Goal: Information Seeking & Learning: Compare options

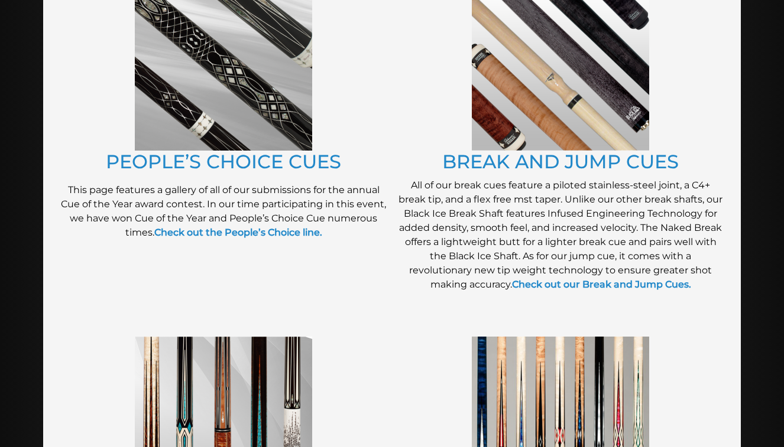
scroll to position [1013, 0]
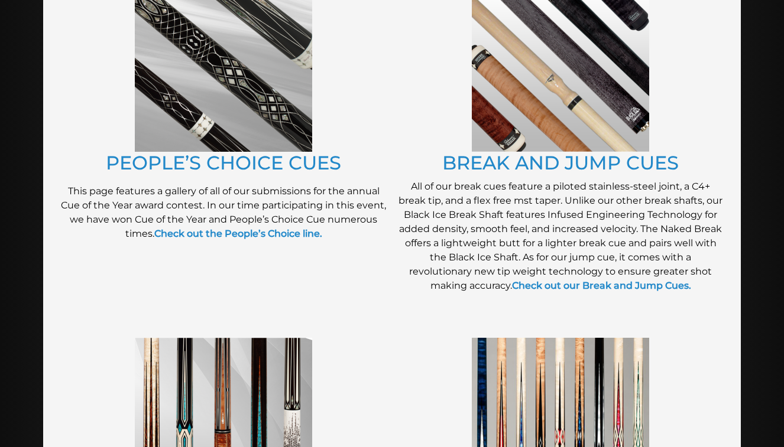
click at [286, 135] on img at bounding box center [223, 63] width 177 height 177
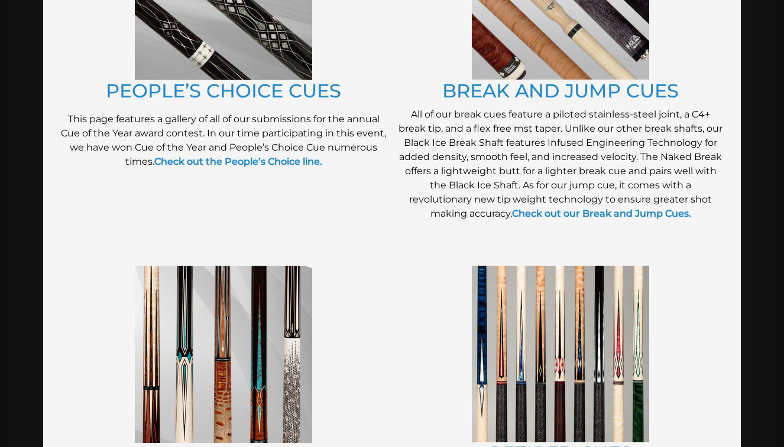
scroll to position [1274, 0]
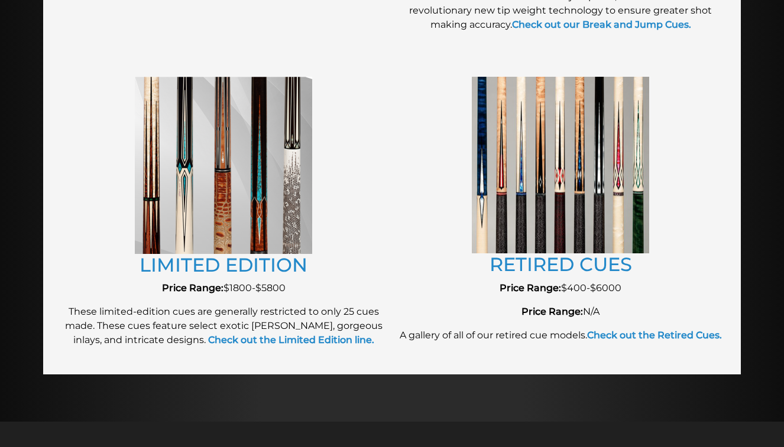
click at [282, 181] on img at bounding box center [223, 165] width 177 height 177
click at [589, 219] on img at bounding box center [560, 165] width 177 height 177
click at [560, 265] on link "RETIRED CUES" at bounding box center [560, 264] width 142 height 23
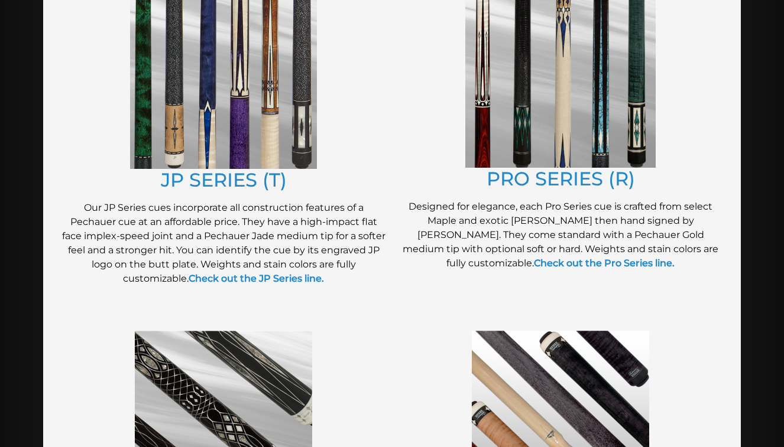
scroll to position [621, 0]
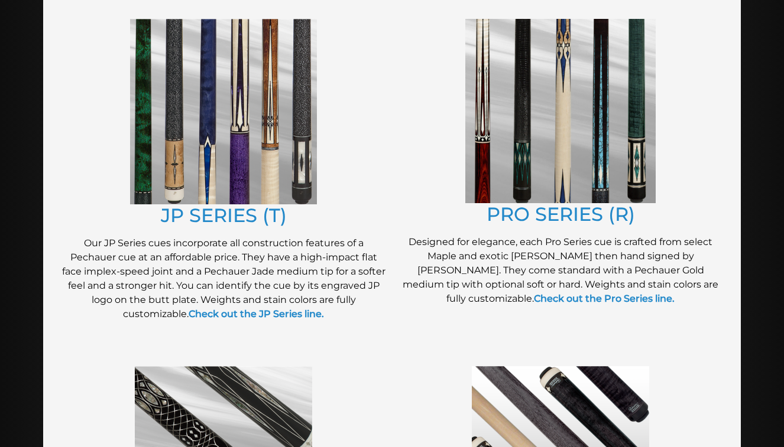
click at [220, 108] on img at bounding box center [223, 112] width 187 height 186
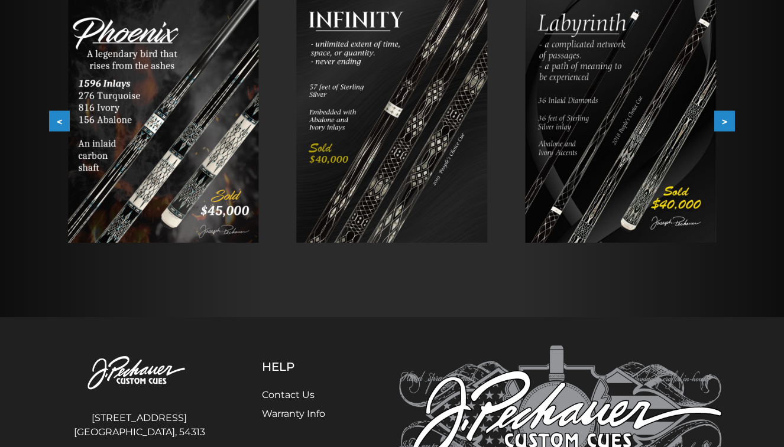
scroll to position [115, 0]
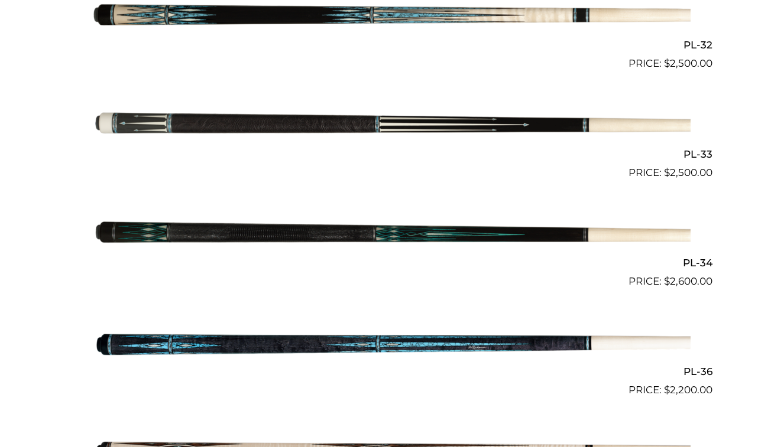
scroll to position [883, 0]
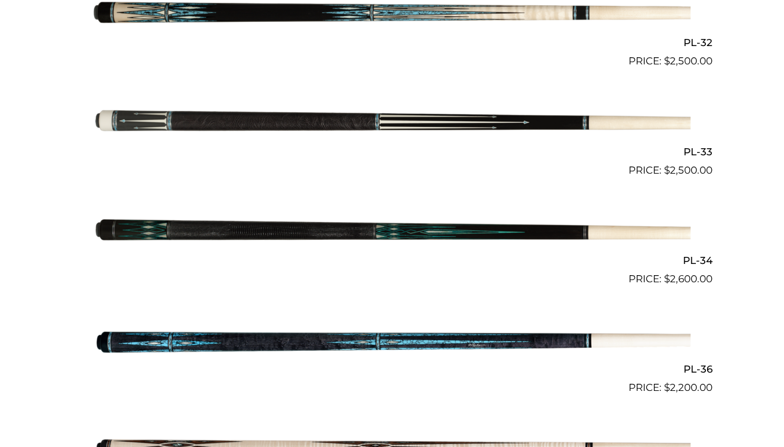
click at [351, 105] on img at bounding box center [391, 123] width 597 height 99
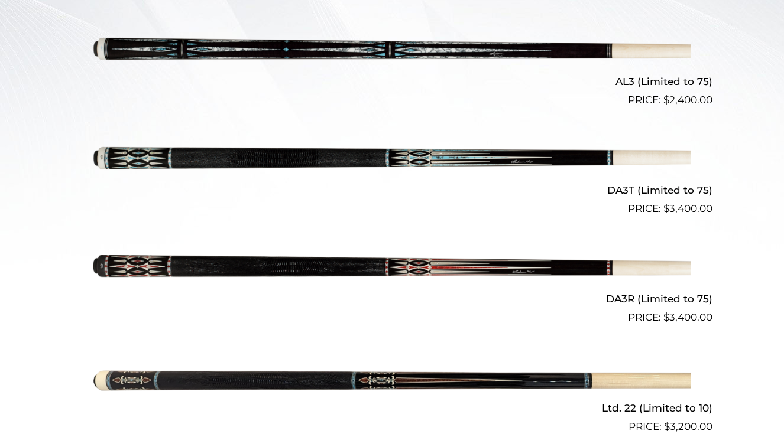
scroll to position [315, 0]
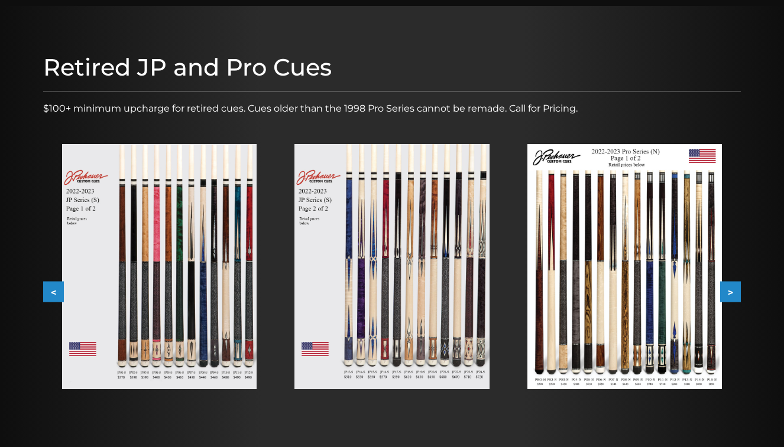
scroll to position [179, 0]
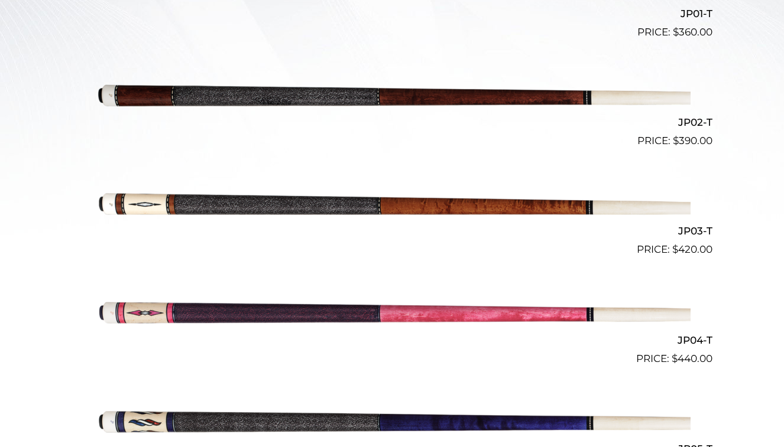
scroll to position [436, 0]
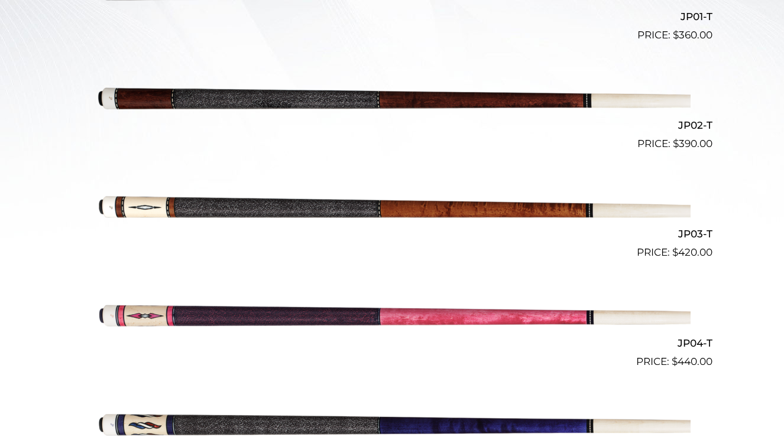
click at [421, 213] on img at bounding box center [391, 206] width 597 height 99
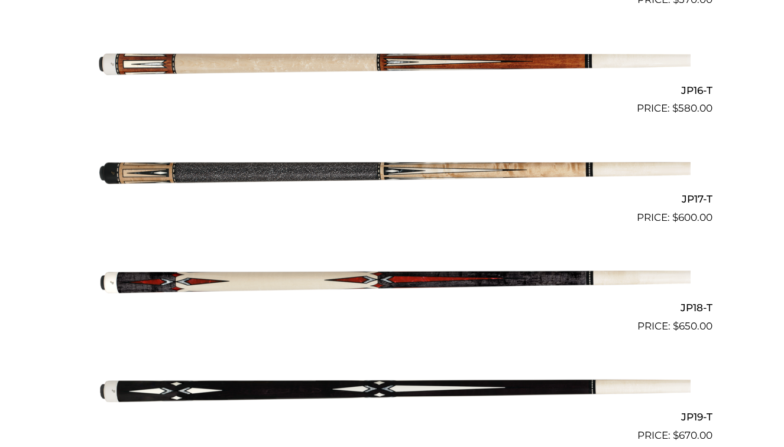
scroll to position [2000, 0]
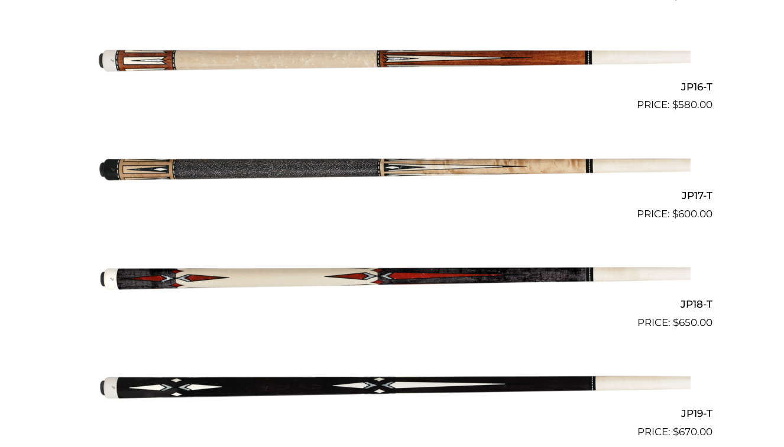
click at [354, 47] on img at bounding box center [391, 58] width 597 height 99
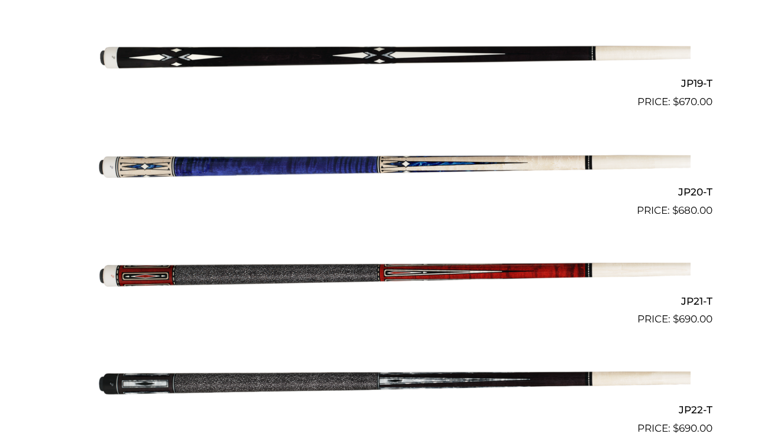
scroll to position [2334, 0]
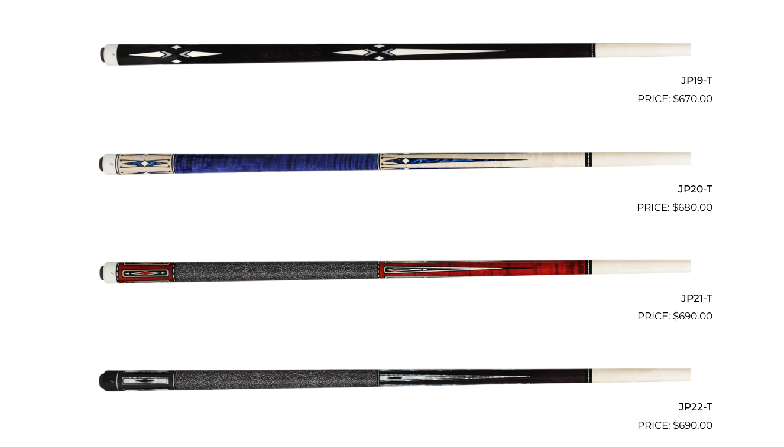
click at [488, 255] on img at bounding box center [391, 269] width 597 height 99
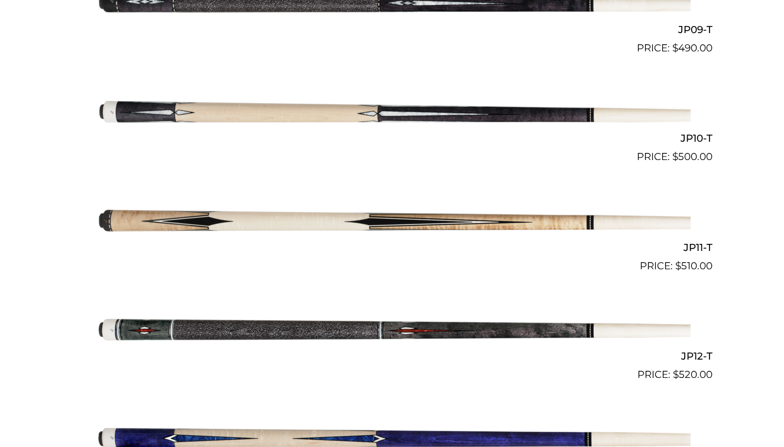
scroll to position [1270, 0]
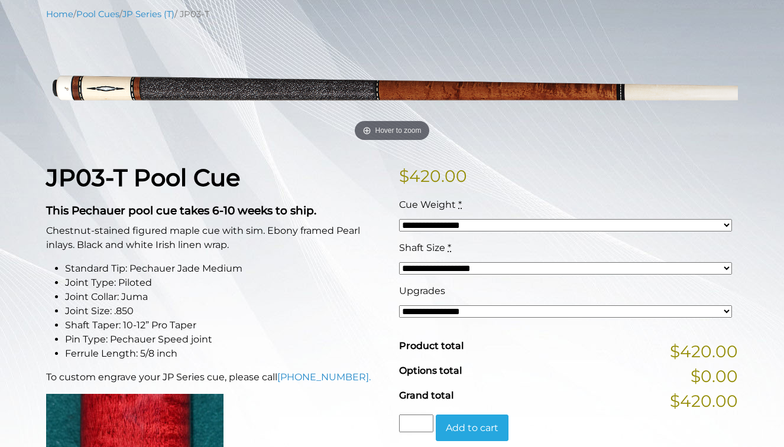
scroll to position [139, 0]
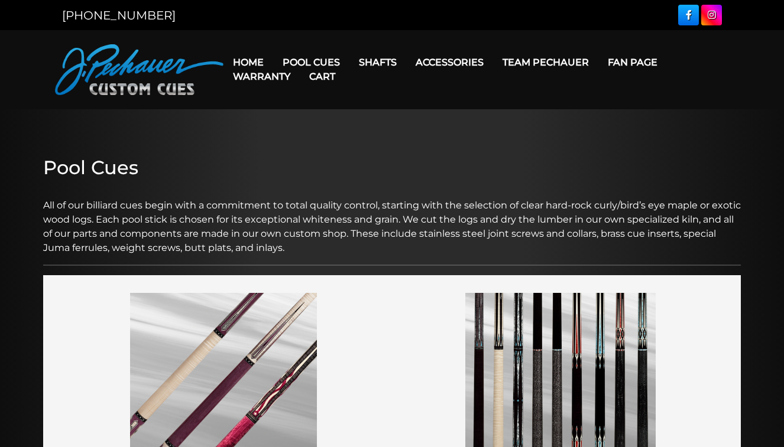
scroll to position [621, 0]
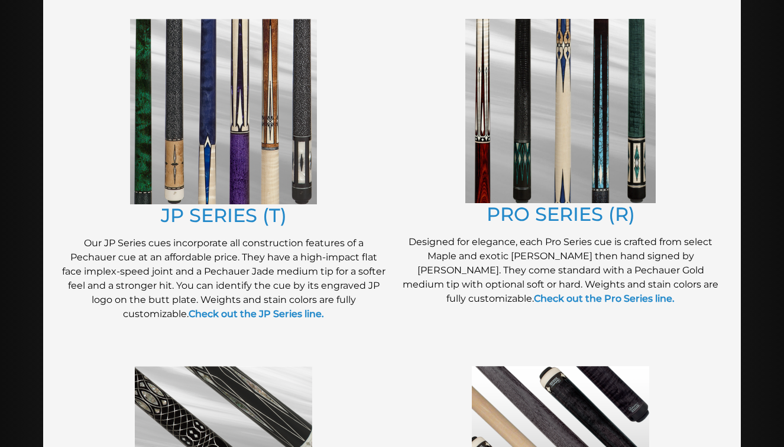
click at [573, 171] on img at bounding box center [560, 111] width 190 height 184
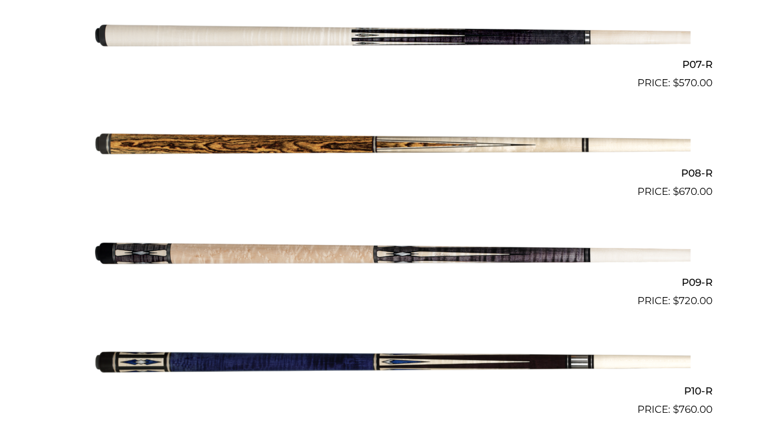
scroll to position [1045, 0]
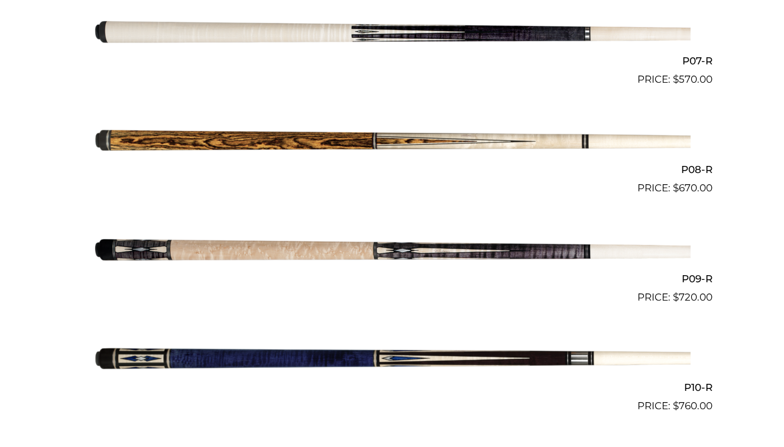
click at [447, 255] on img at bounding box center [391, 250] width 597 height 99
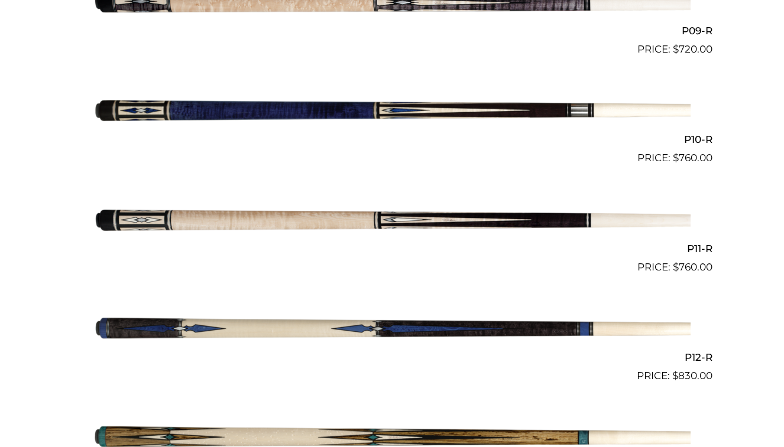
scroll to position [1296, 0]
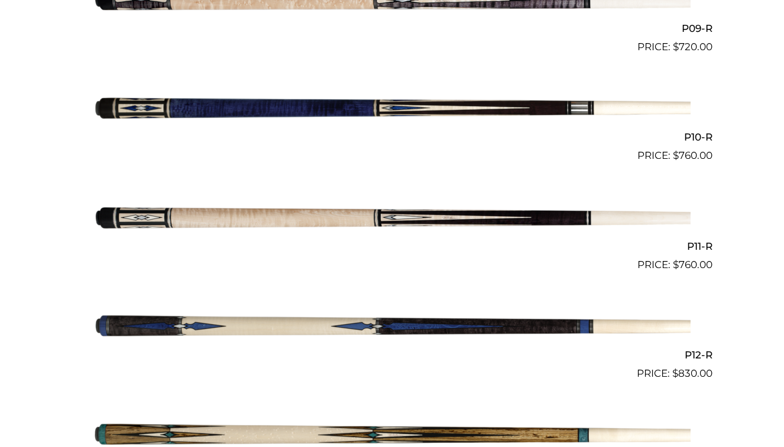
click at [395, 317] on img at bounding box center [391, 327] width 597 height 99
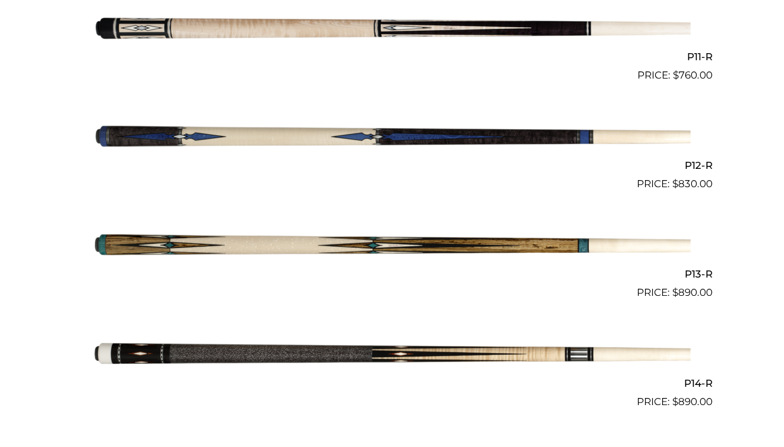
scroll to position [1496, 0]
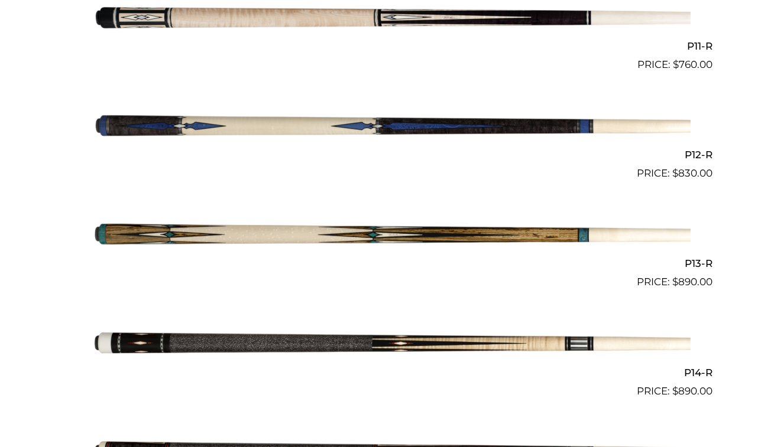
click at [348, 228] on img at bounding box center [391, 235] width 597 height 99
